Goal: Task Accomplishment & Management: Manage account settings

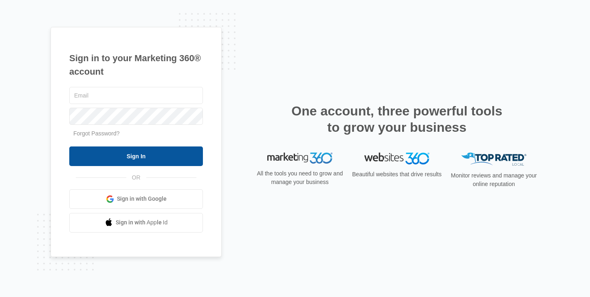
type input "[PERSON_NAME][EMAIL_ADDRESS][PERSON_NAME][DOMAIN_NAME]"
click at [136, 147] on input "Sign In" at bounding box center [136, 156] width 134 height 20
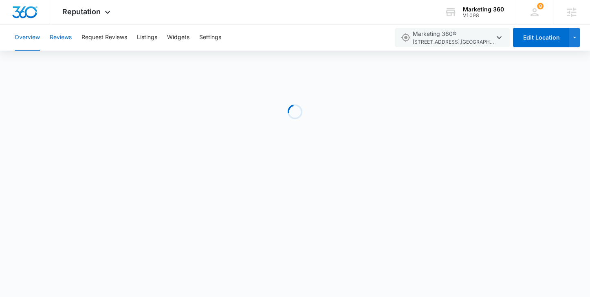
click at [63, 34] on button "Reviews" at bounding box center [61, 37] width 22 height 26
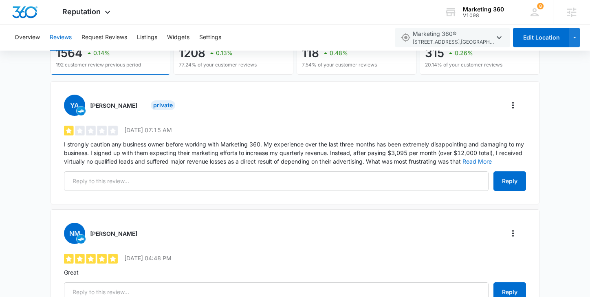
scroll to position [98, 0]
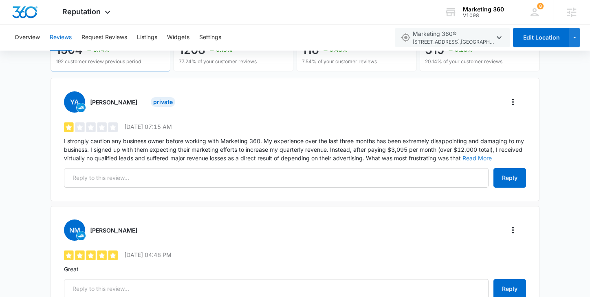
click at [479, 158] on button "Read More" at bounding box center [477, 158] width 29 height 6
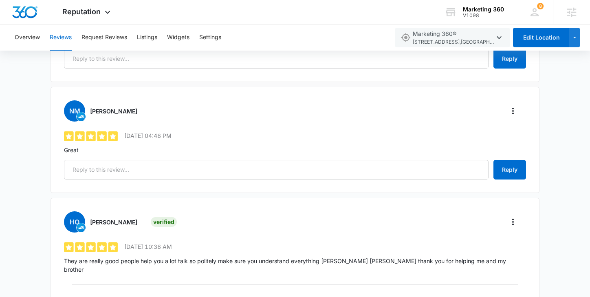
scroll to position [270, 0]
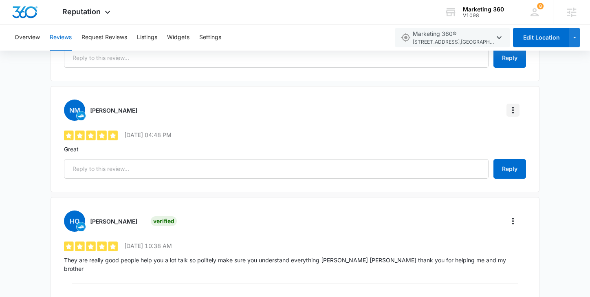
click at [517, 110] on icon "More" at bounding box center [513, 110] width 10 height 10
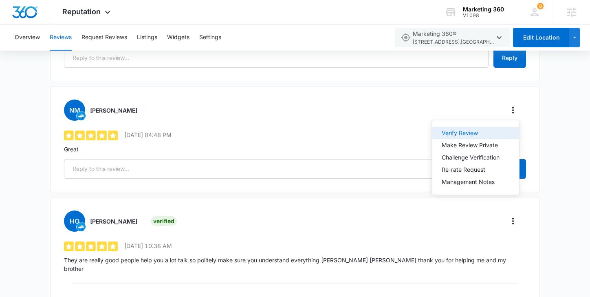
click at [491, 128] on button "Verify Review" at bounding box center [475, 133] width 87 height 12
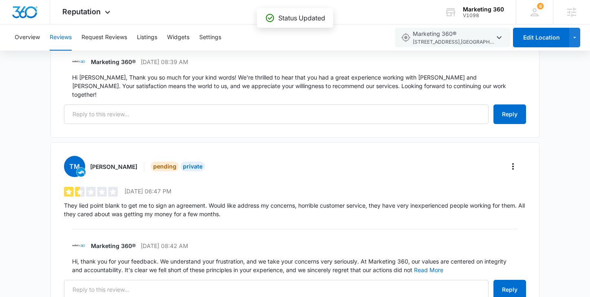
scroll to position [859, 0]
click at [511, 161] on icon "More" at bounding box center [513, 166] width 10 height 10
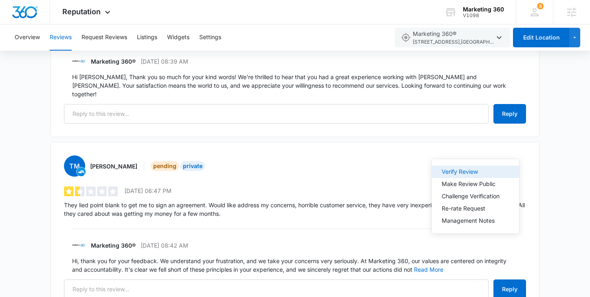
click at [487, 171] on div "Verify Review" at bounding box center [471, 172] width 58 height 6
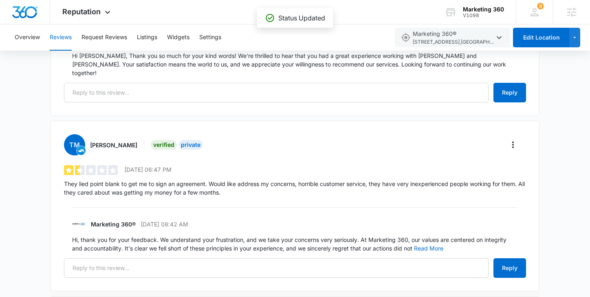
scroll to position [879, 0]
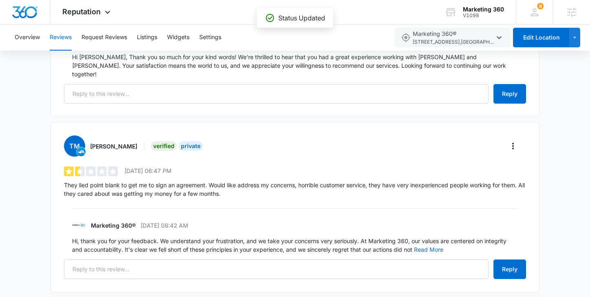
click at [420, 236] on p "Hi, thank you for your feedback. We understand your frustration, and we take yo…" at bounding box center [295, 244] width 446 height 17
click at [422, 247] on button "Read More" at bounding box center [428, 250] width 29 height 6
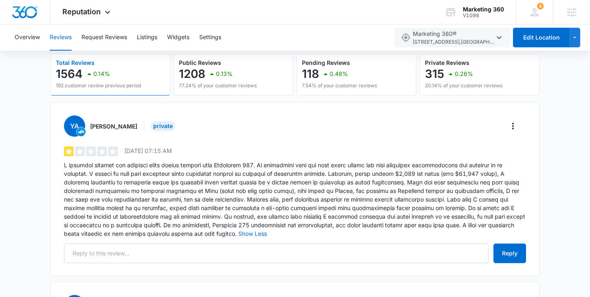
scroll to position [86, 0]
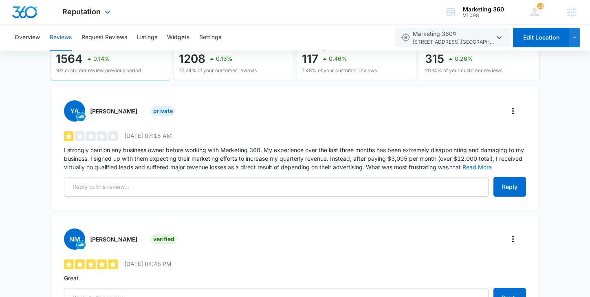
scroll to position [92, 0]
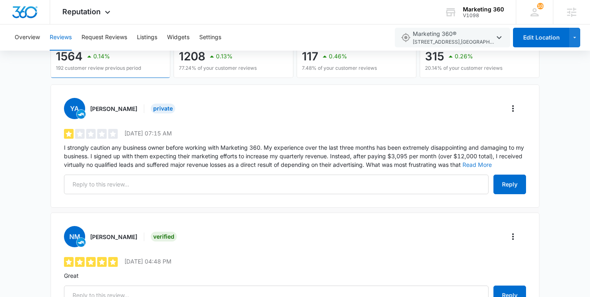
click at [471, 162] on button "Read More" at bounding box center [477, 165] width 29 height 6
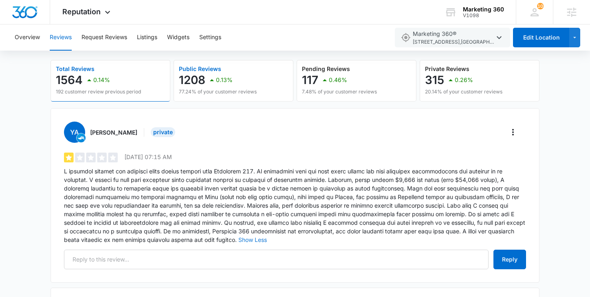
scroll to position [70, 0]
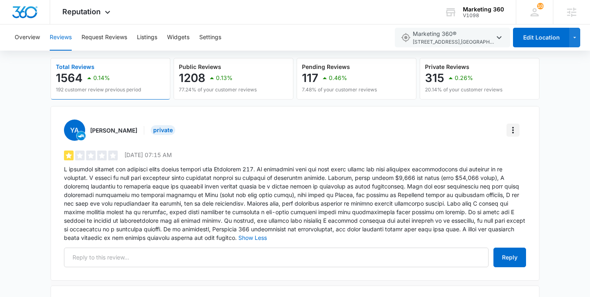
click at [518, 124] on button "More" at bounding box center [513, 130] width 13 height 13
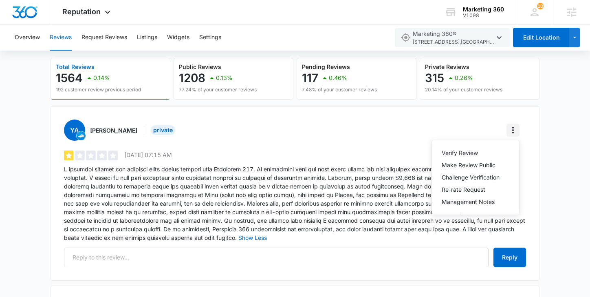
click at [516, 124] on button "More" at bounding box center [513, 130] width 13 height 13
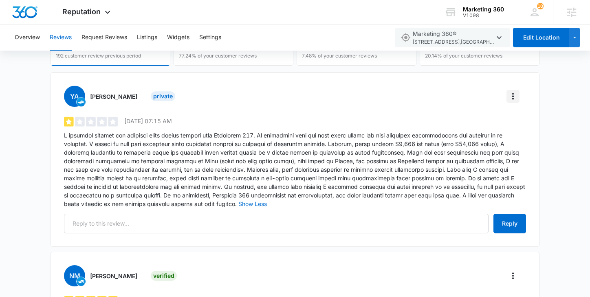
scroll to position [105, 0]
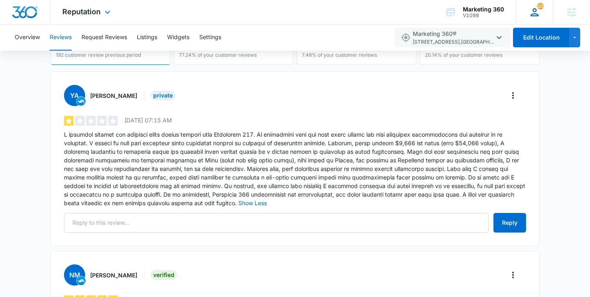
click at [537, 15] on icon at bounding box center [535, 12] width 12 height 12
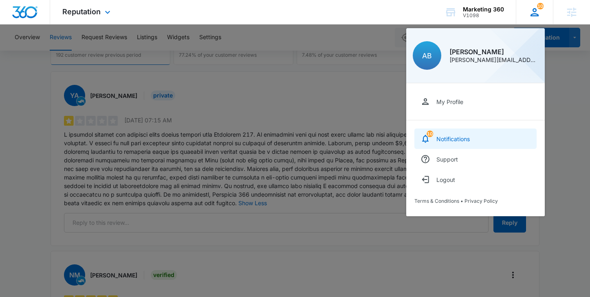
click at [455, 130] on link "10 Notifications" at bounding box center [476, 138] width 122 height 20
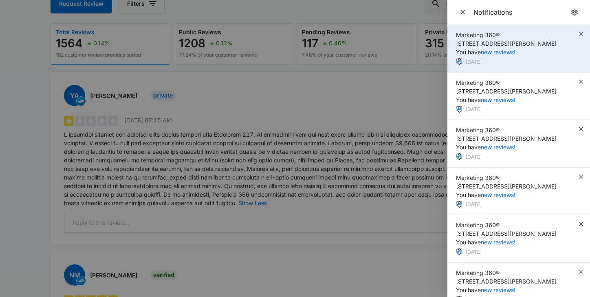
click at [585, 32] on div "Marketing 360® 3405 S. Timberline Rd., Fort Collins, CO You have new reviews! 2…" at bounding box center [519, 49] width 143 height 48
click at [581, 32] on icon "button" at bounding box center [581, 34] width 7 height 7
click at [581, 32] on div "Marketing 360® 3405 S. Timberline Rd., Fort Collins, CO You have new reviews! 2…" at bounding box center [519, 49] width 143 height 48
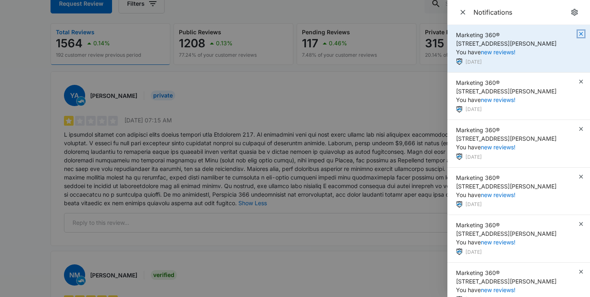
click at [581, 32] on icon "button" at bounding box center [581, 34] width 7 height 7
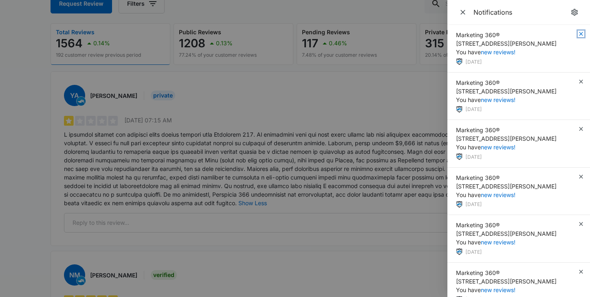
click at [581, 32] on icon "button" at bounding box center [581, 34] width 7 height 7
click at [581, 32] on div "Marketing 360® 3405 S. Timberline Rd., Fort Collins, CO You have new reviews! 1…" at bounding box center [519, 49] width 143 height 48
click at [581, 32] on icon "button" at bounding box center [581, 34] width 7 height 7
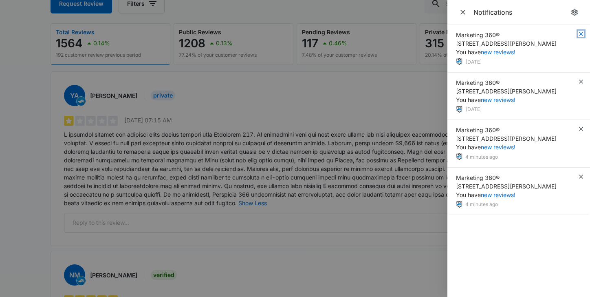
click at [581, 32] on icon "button" at bounding box center [581, 34] width 7 height 7
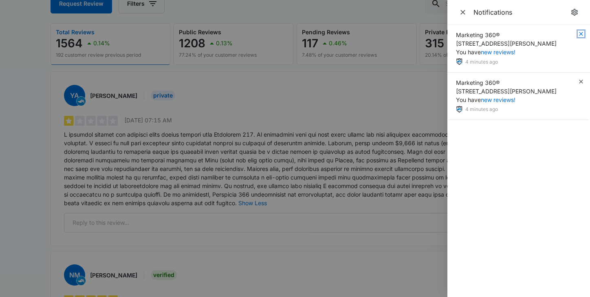
click at [581, 32] on icon "button" at bounding box center [581, 34] width 7 height 7
click at [581, 32] on div "Marketing 360® 3405 S. Timberline Rd., Fort Collins, CO You have new reviews! 4…" at bounding box center [519, 49] width 143 height 48
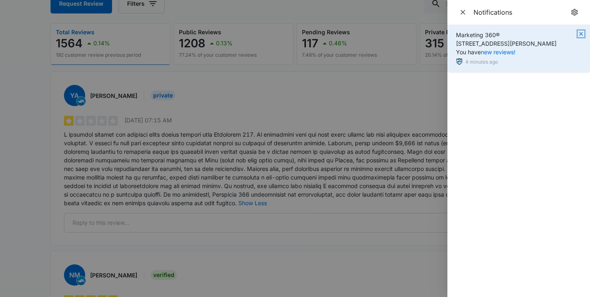
click at [581, 32] on icon "button" at bounding box center [581, 34] width 7 height 7
click at [581, 32] on div "Marketing 360® 3405 S. Timberline Rd., Fort Collins, CO You have new reviews! 4…" at bounding box center [519, 49] width 143 height 48
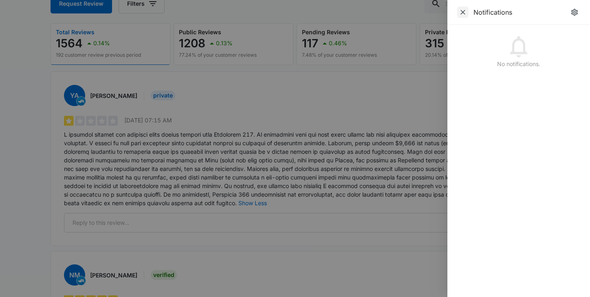
click at [457, 17] on span "Close" at bounding box center [462, 12] width 11 height 11
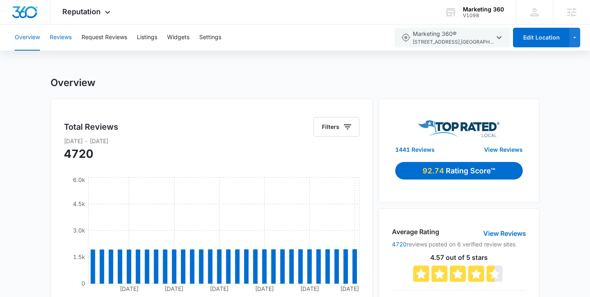
click at [59, 38] on button "Reviews" at bounding box center [61, 37] width 22 height 26
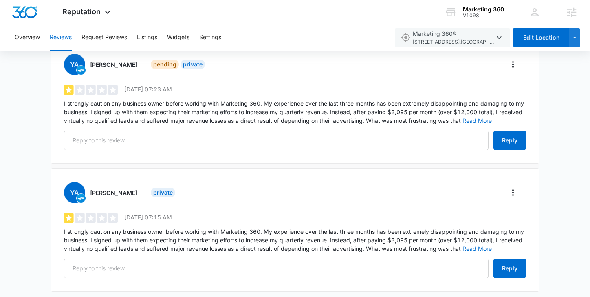
scroll to position [139, 0]
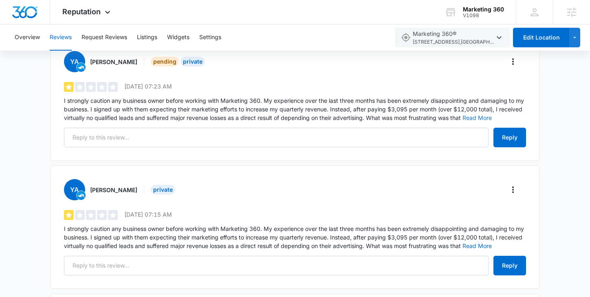
click at [468, 119] on button "Read More" at bounding box center [477, 118] width 29 height 6
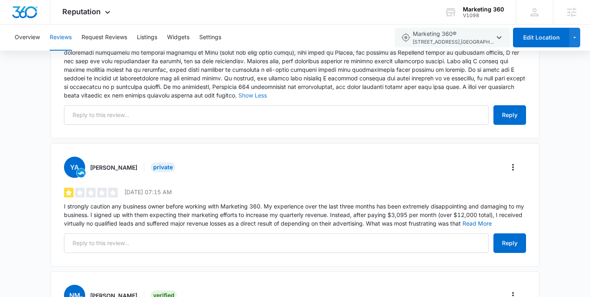
scroll to position [214, 0]
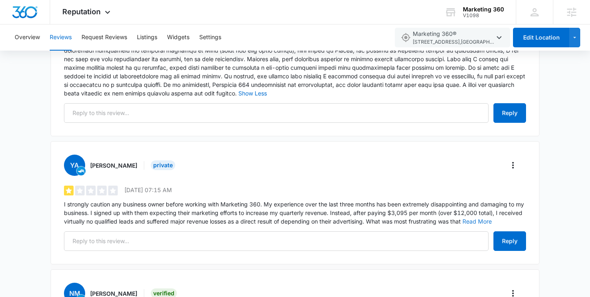
click at [482, 217] on p "I strongly caution any business owner before working with Marketing 360. My exp…" at bounding box center [295, 213] width 462 height 26
click at [482, 220] on button "Read More" at bounding box center [477, 222] width 29 height 6
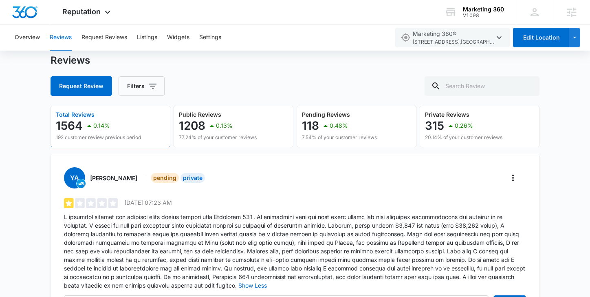
scroll to position [22, 0]
